Goal: Information Seeking & Learning: Learn about a topic

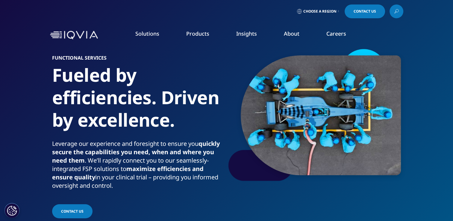
click at [368, 135] on link "Regulatory Compliance" at bounding box center [402, 133] width 96 height 7
